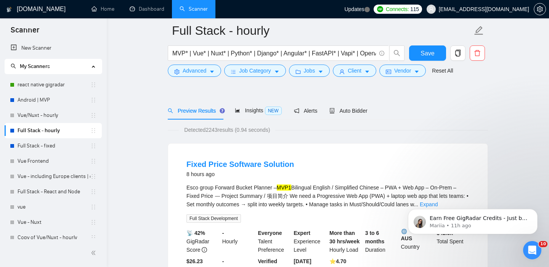
scroll to position [88, 0]
